Goal: Task Accomplishment & Management: Complete application form

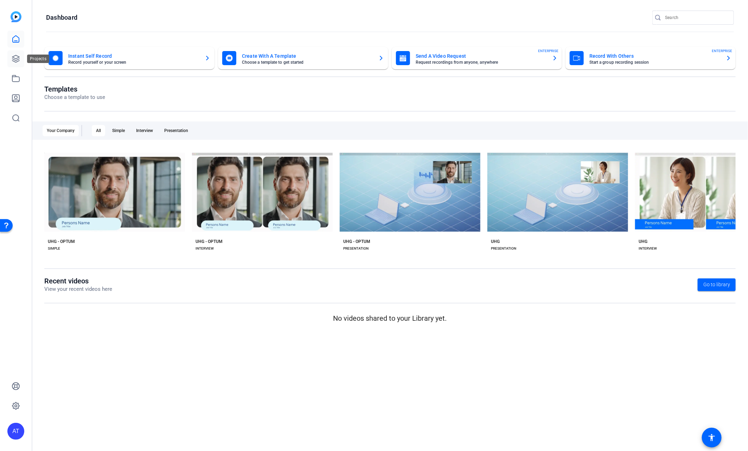
click at [16, 56] on icon at bounding box center [16, 59] width 8 height 8
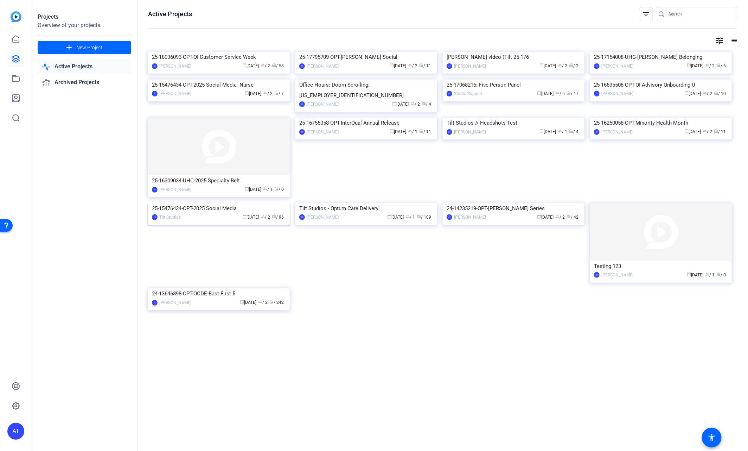
scroll to position [21, 0]
click at [220, 213] on div "25-15476434-OPT-2025 Social Media" at bounding box center [219, 208] width 134 height 11
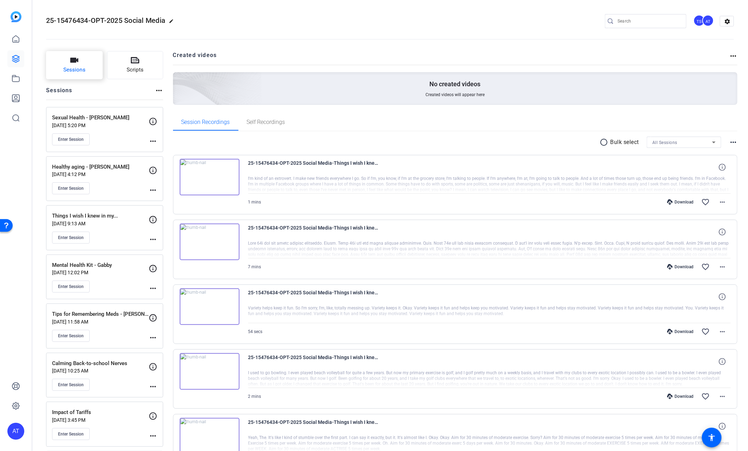
click at [76, 69] on span "Sessions" at bounding box center [74, 70] width 22 height 8
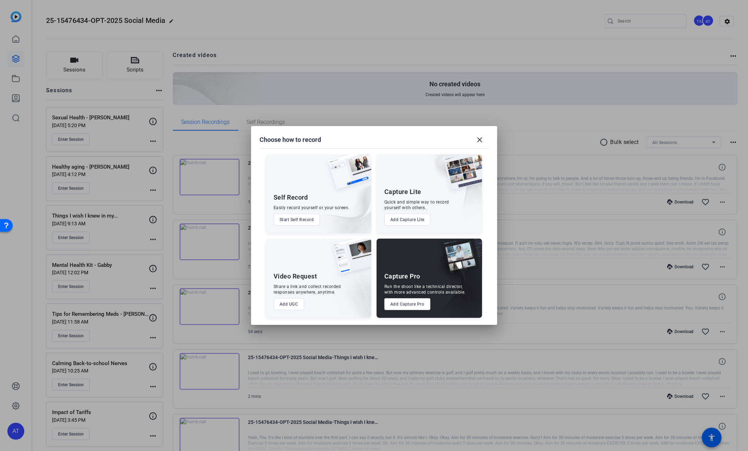
click at [409, 305] on button "Add Capture Pro" at bounding box center [407, 304] width 46 height 12
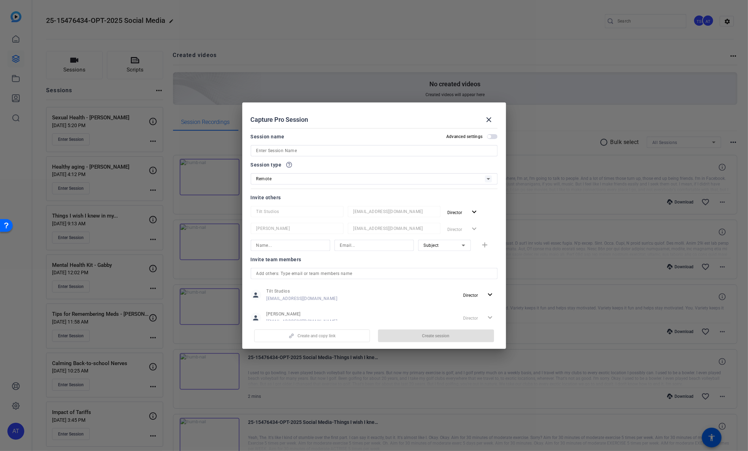
click at [296, 178] on div "Remote" at bounding box center [370, 178] width 229 height 9
click at [292, 195] on mat-option "Remote" at bounding box center [374, 193] width 247 height 13
click at [319, 151] on input at bounding box center [374, 150] width 236 height 8
paste input "[EMAIL_ADDRESS][DOMAIN_NAME]"
drag, startPoint x: 330, startPoint y: 152, endPoint x: 285, endPoint y: 148, distance: 45.1
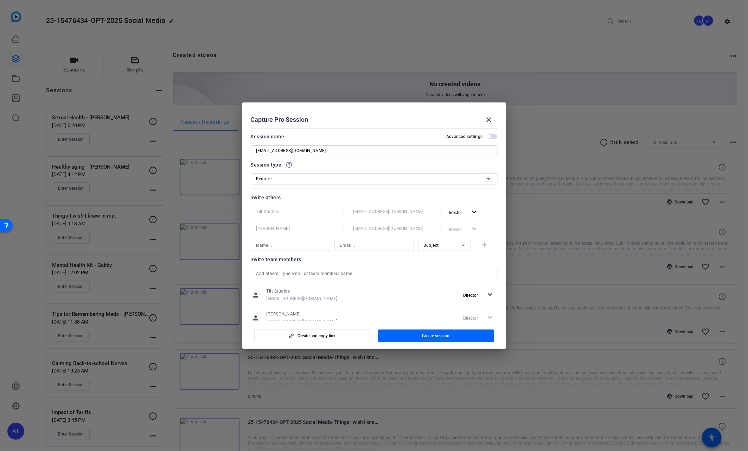
click at [285, 148] on input "[EMAIL_ADDRESS][DOMAIN_NAME]" at bounding box center [374, 150] width 236 height 8
paste input "[EMAIL_ADDRESS][DOMAIN_NAME]"
drag, startPoint x: 343, startPoint y: 151, endPoint x: 281, endPoint y: 147, distance: 62.0
click at [281, 147] on input "[PERSON_NAME] [PERSON_NAME][EMAIL_ADDRESS][DOMAIN_NAME]" at bounding box center [374, 150] width 236 height 8
type input "[PERSON_NAME]"
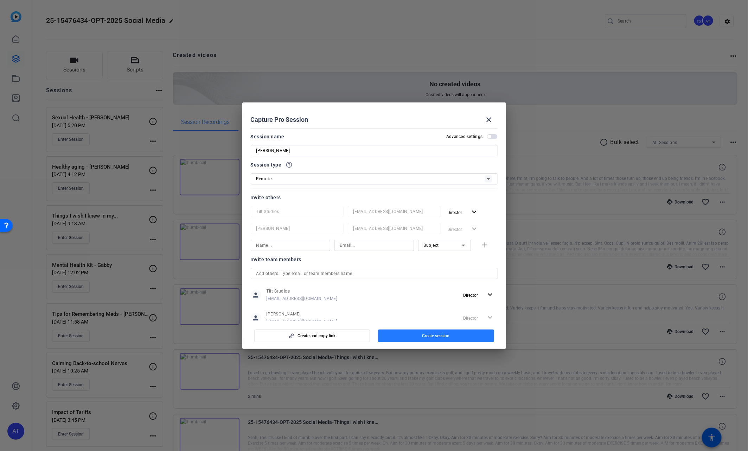
click at [432, 336] on span "Create session" at bounding box center [435, 336] width 27 height 6
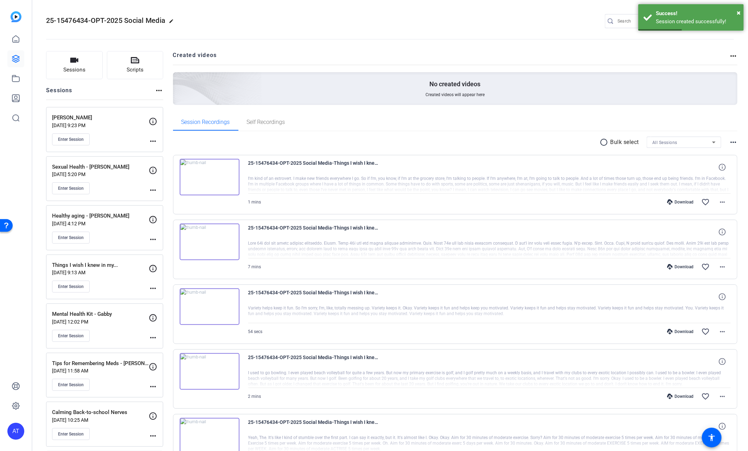
click at [153, 140] on mat-icon "more_horiz" at bounding box center [153, 141] width 8 height 8
click at [162, 149] on span "Edit Session" at bounding box center [170, 151] width 32 height 8
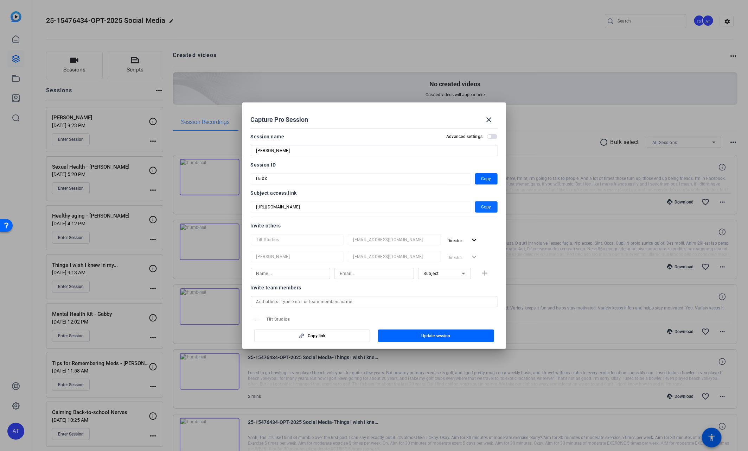
click at [489, 208] on span "Copy" at bounding box center [486, 207] width 10 height 8
click at [484, 180] on span "Copy" at bounding box center [486, 178] width 10 height 8
